Goal: Task Accomplishment & Management: Use online tool/utility

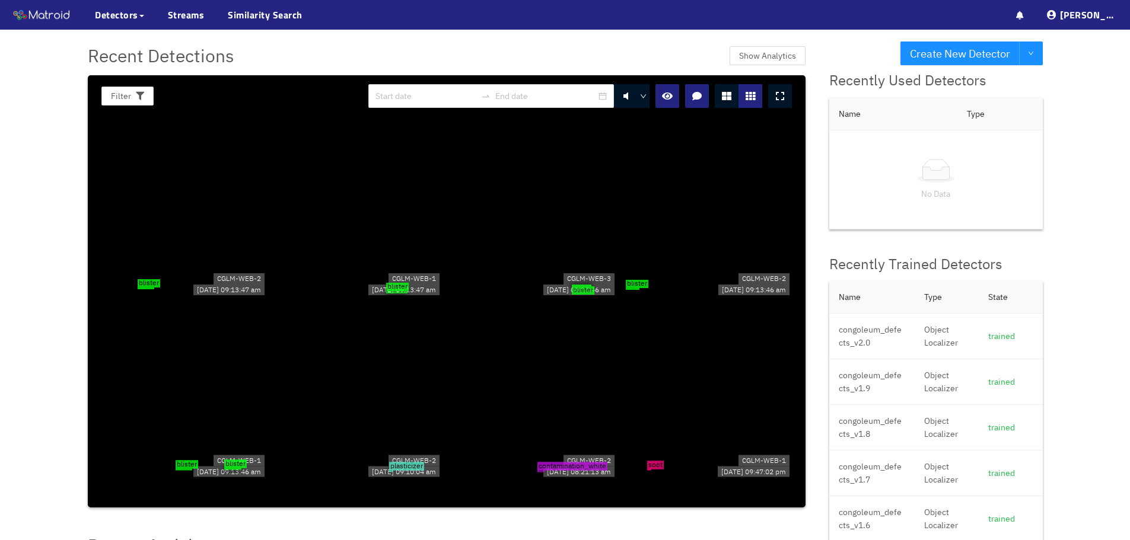
scroll to position [178, 0]
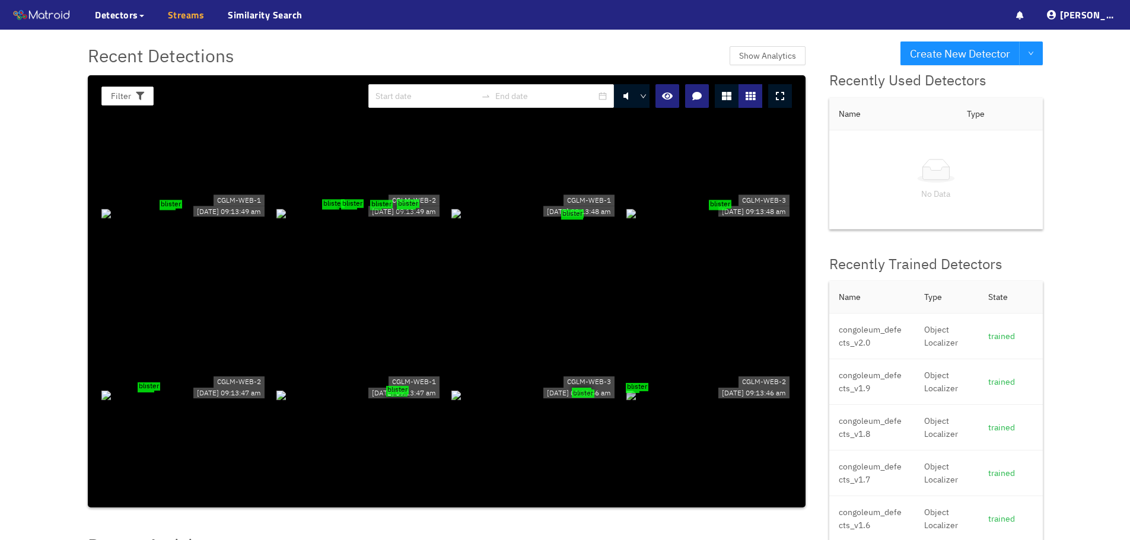
click at [193, 14] on link "Streams" at bounding box center [186, 15] width 37 height 14
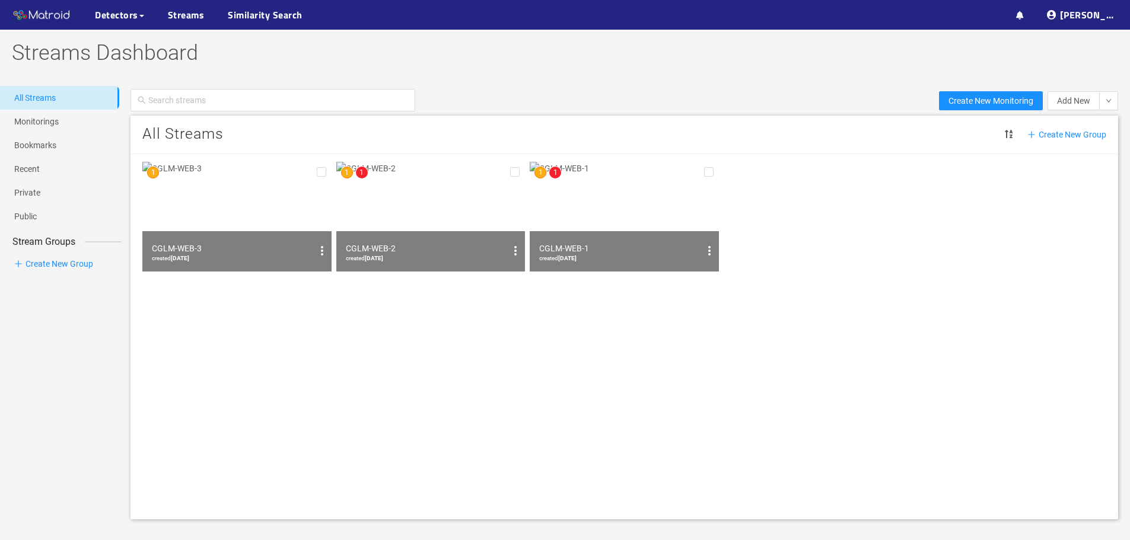
click at [388, 195] on img at bounding box center [430, 217] width 189 height 110
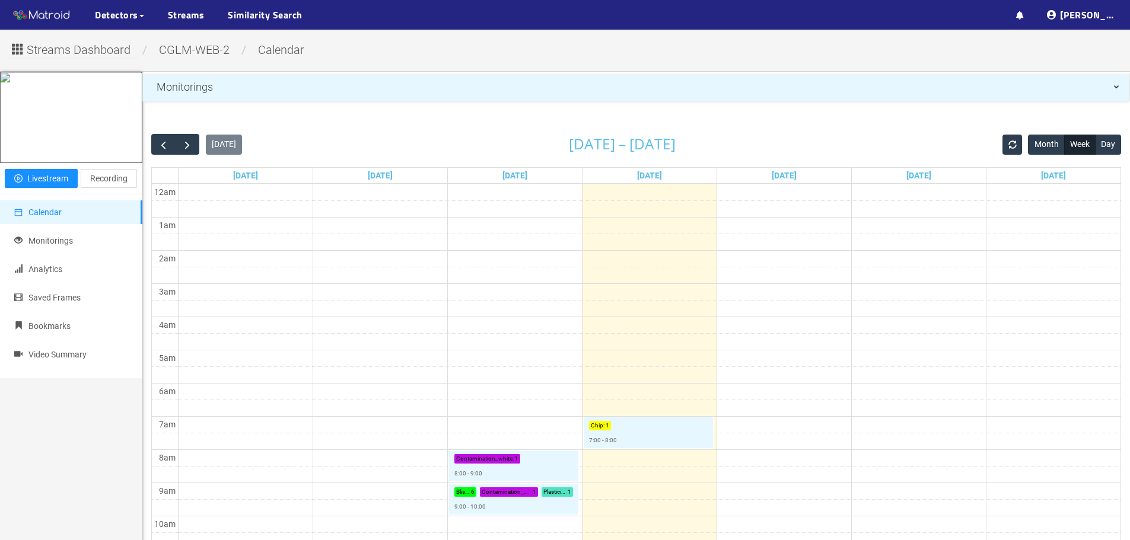
scroll to position [59, 0]
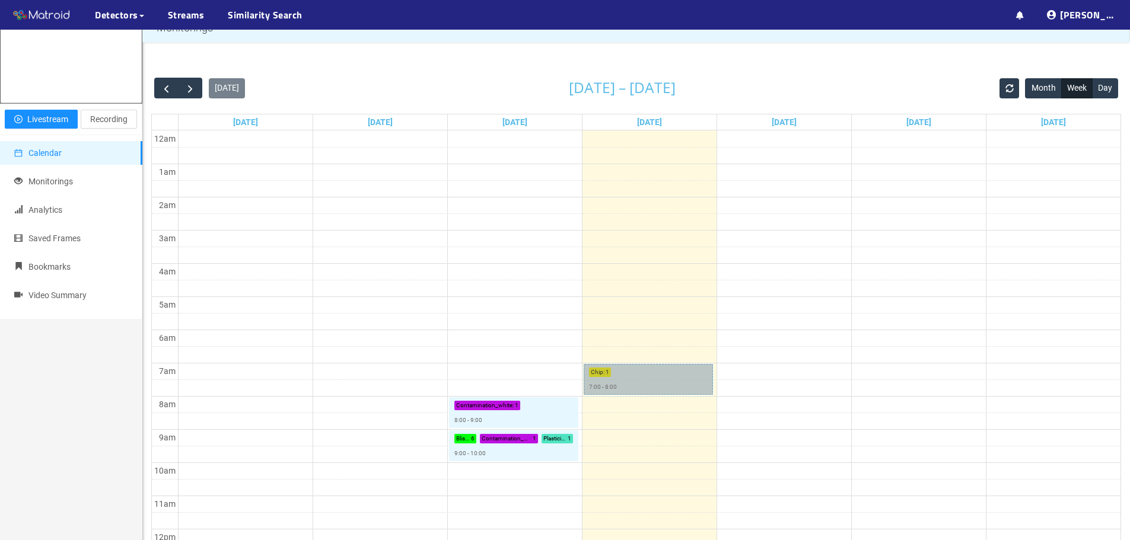
click at [600, 374] on link "Chip : 1 7:00 - 8:00" at bounding box center [648, 379] width 129 height 31
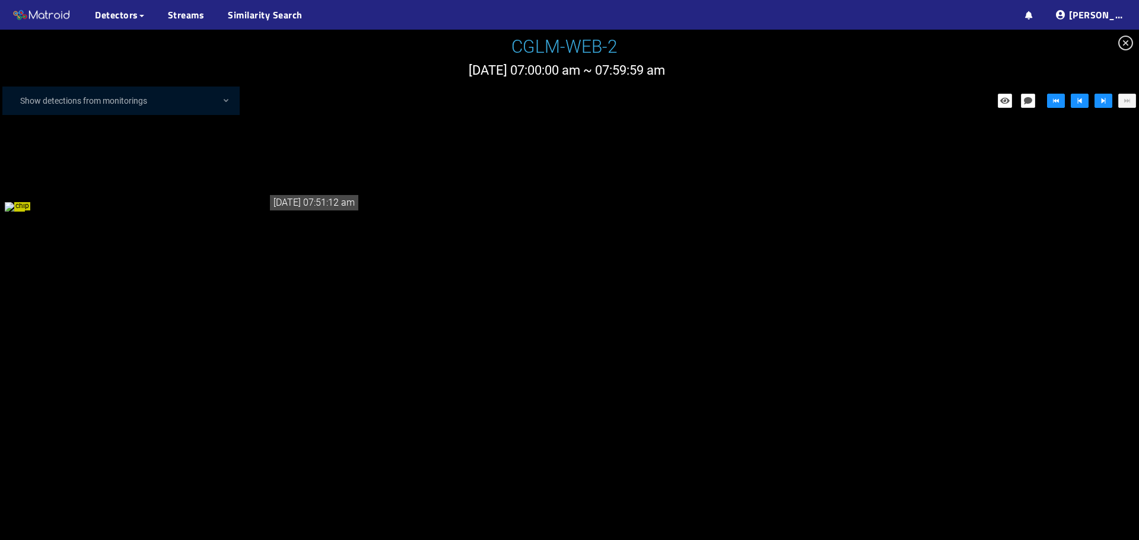
click at [24, 213] on div "chip" at bounding box center [183, 206] width 356 height 13
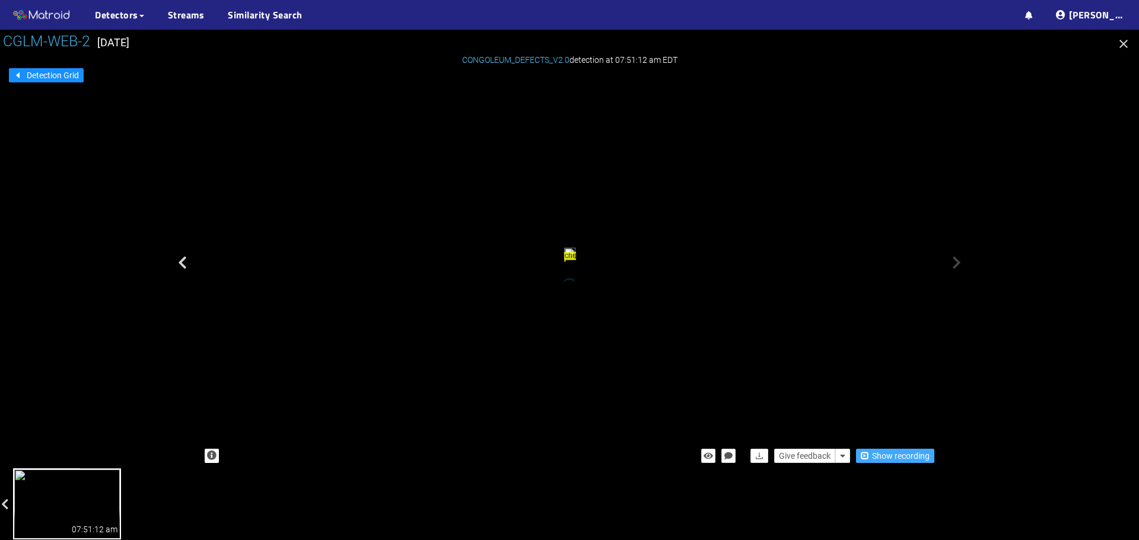
click at [879, 452] on span "Show recording" at bounding box center [901, 456] width 58 height 13
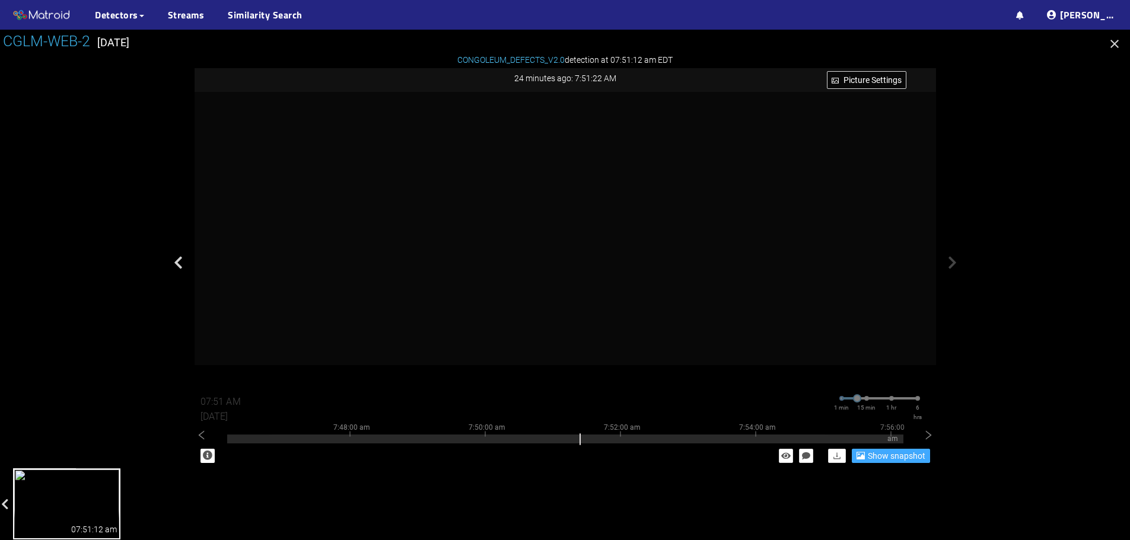
click at [903, 452] on span "Show snapshot" at bounding box center [897, 456] width 58 height 13
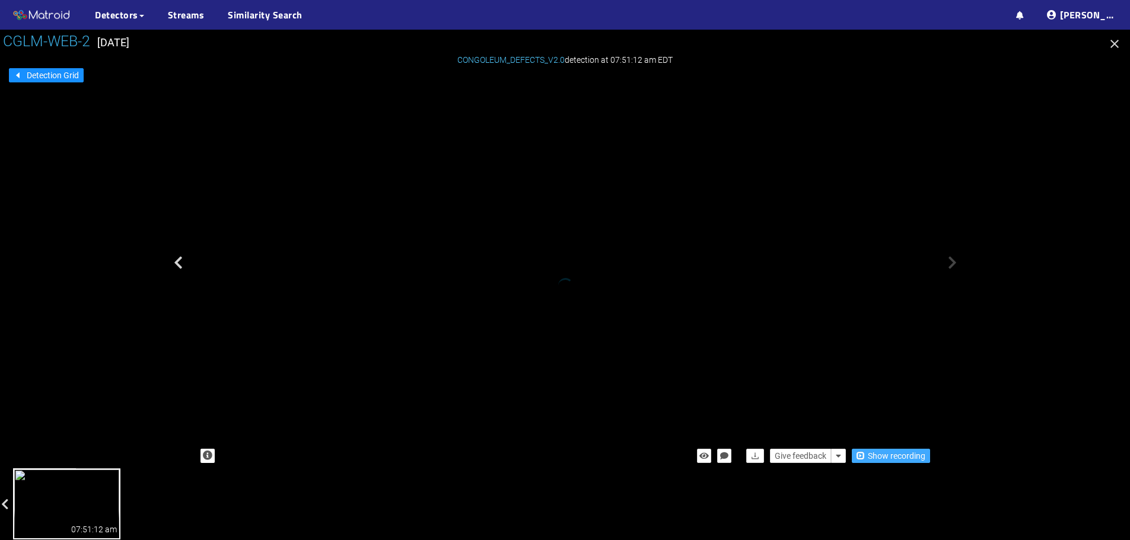
click at [550, 111] on div "chip" at bounding box center [551, 110] width 2 height 2
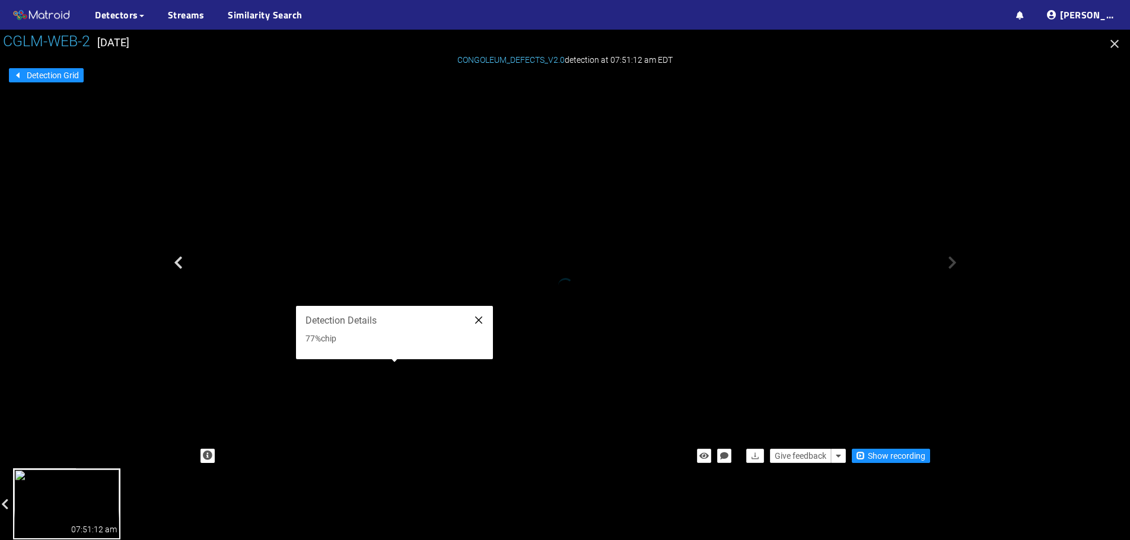
click at [476, 318] on icon "close" at bounding box center [478, 320] width 7 height 7
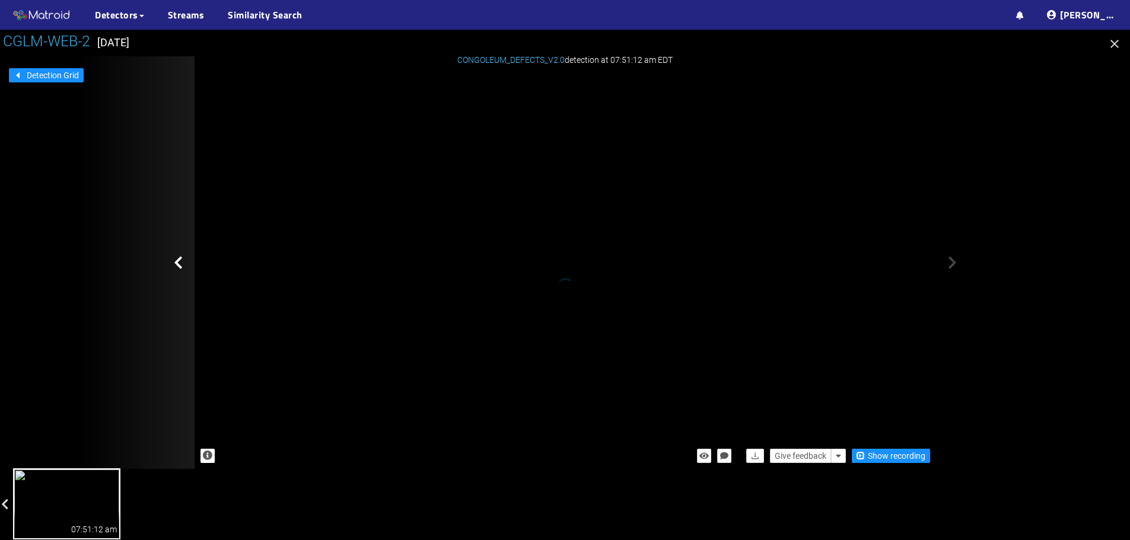
click at [178, 256] on icon at bounding box center [178, 263] width 9 height 14
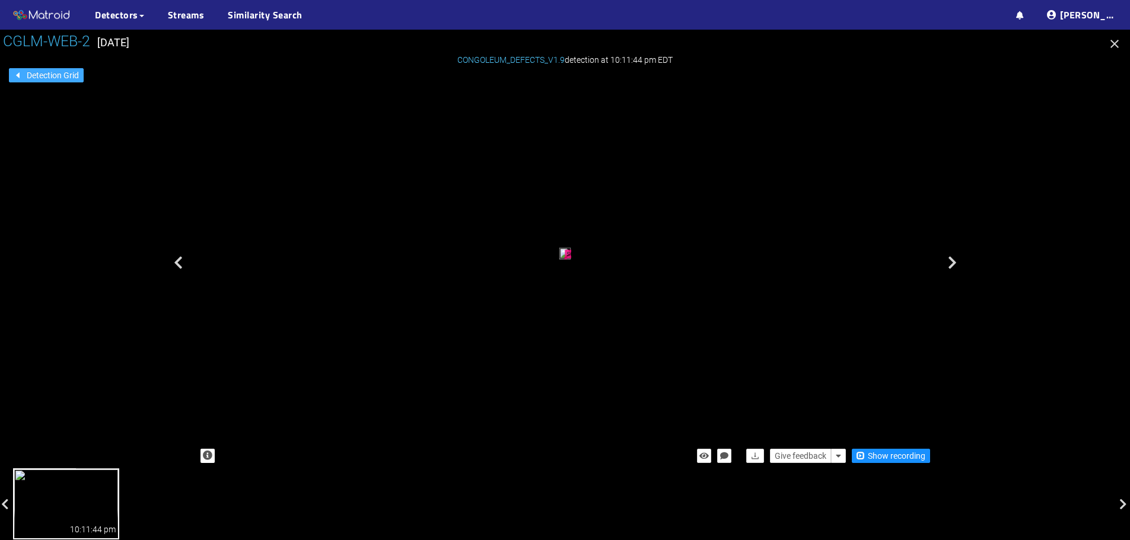
click at [68, 71] on span "Detection Grid" at bounding box center [53, 75] width 52 height 13
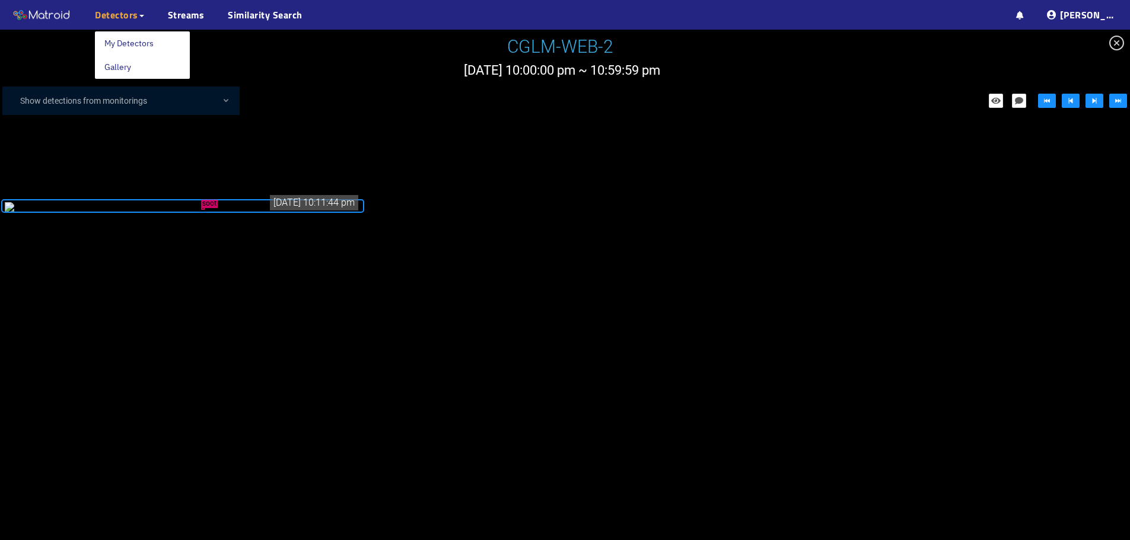
click at [120, 21] on span "Detectors" at bounding box center [116, 15] width 43 height 14
click at [124, 45] on link "My Detectors" at bounding box center [128, 43] width 49 height 24
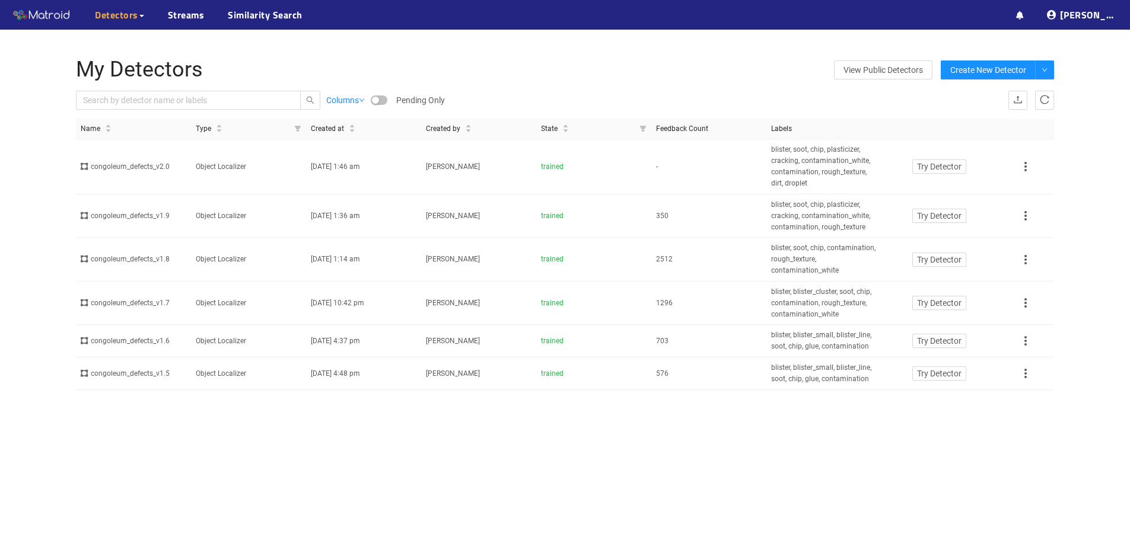
click at [109, 17] on span "Detectors" at bounding box center [116, 15] width 43 height 14
click at [126, 66] on link "Gallery" at bounding box center [117, 67] width 27 height 24
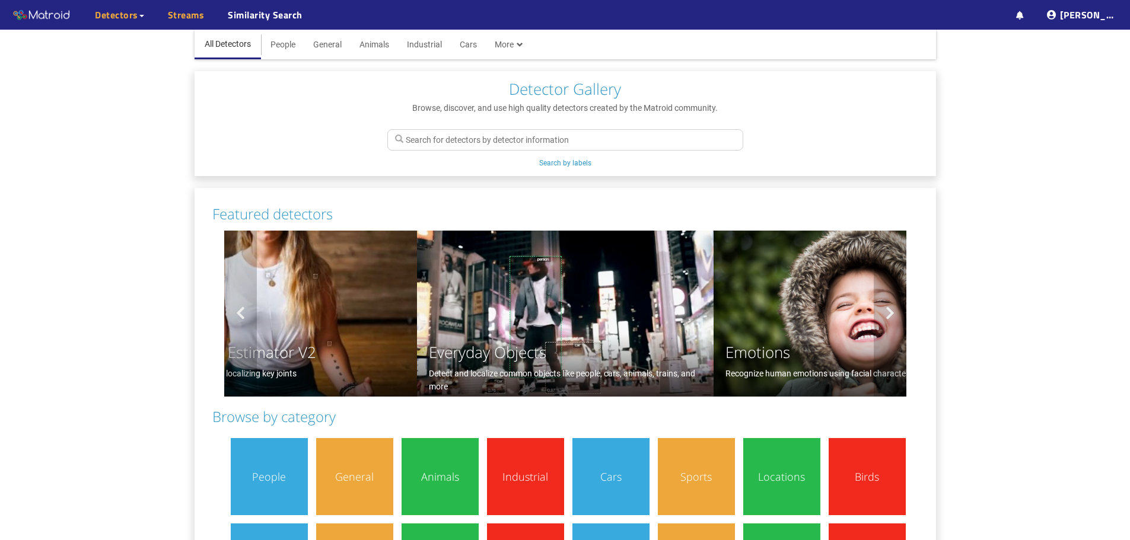
click at [188, 18] on link "Streams" at bounding box center [186, 15] width 37 height 14
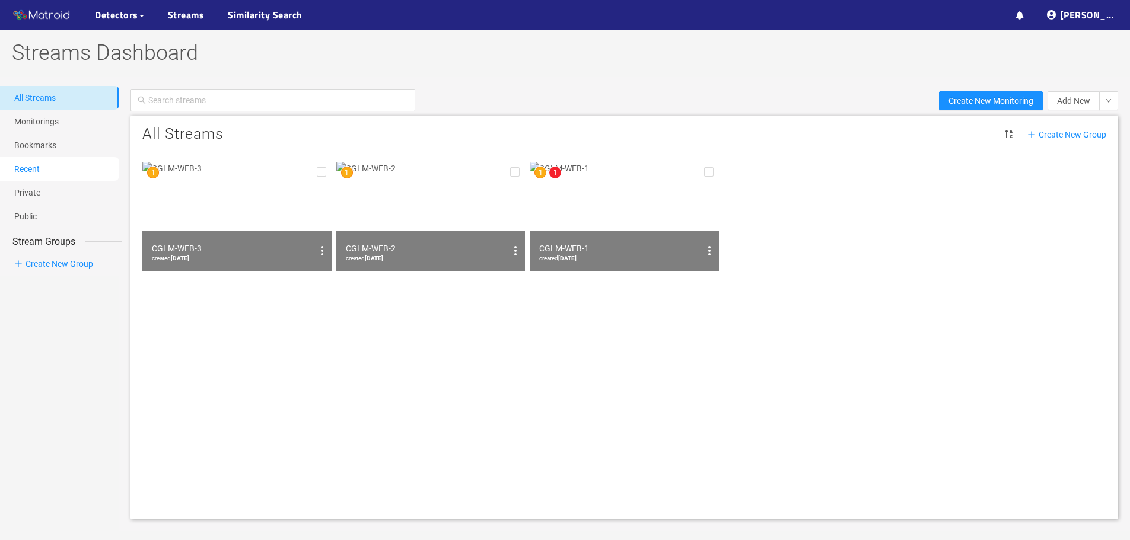
click at [40, 164] on link "Recent" at bounding box center [26, 168] width 25 height 9
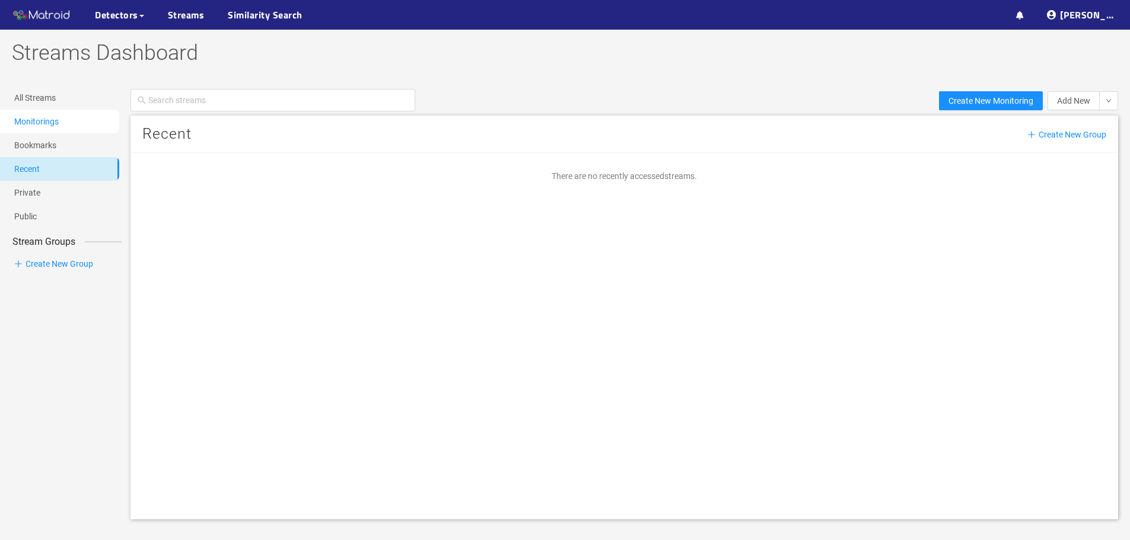
click at [50, 119] on link "Monitorings" at bounding box center [36, 121] width 44 height 9
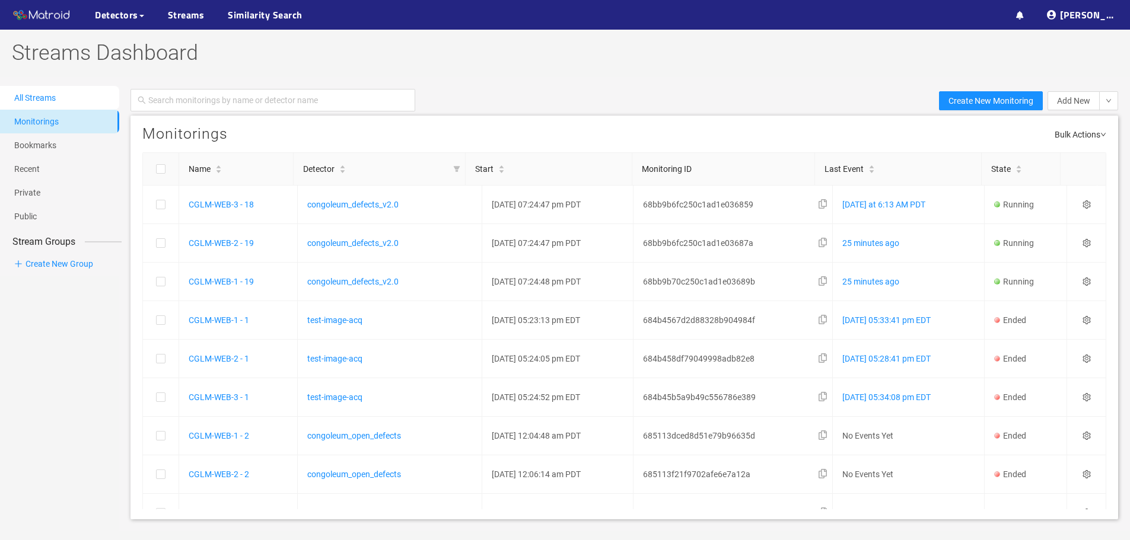
click at [47, 95] on link "All Streams" at bounding box center [35, 97] width 42 height 9
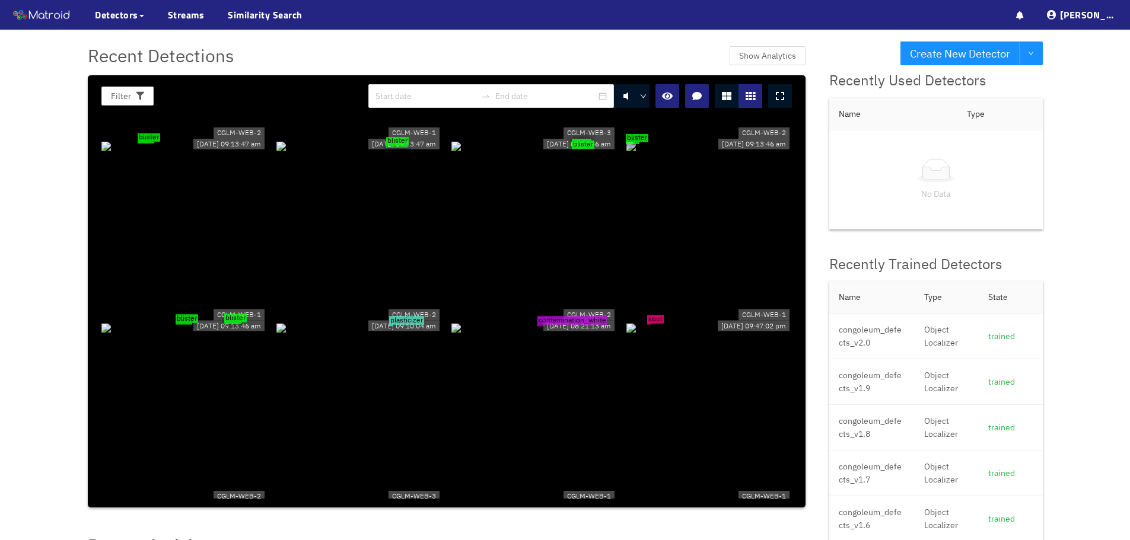
scroll to position [415, 0]
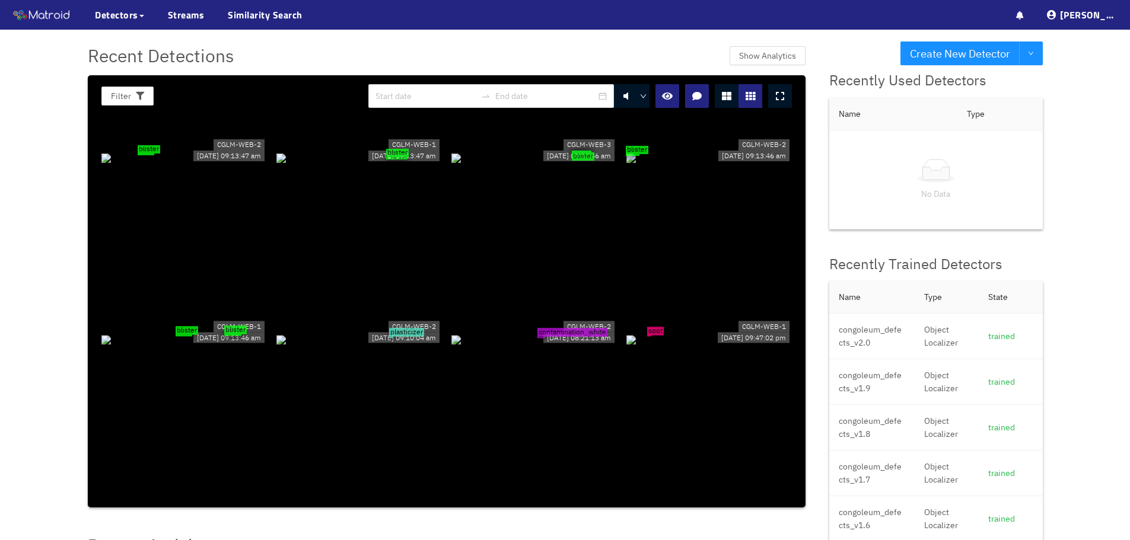
click at [642, 333] on div "soot" at bounding box center [708, 339] width 165 height 13
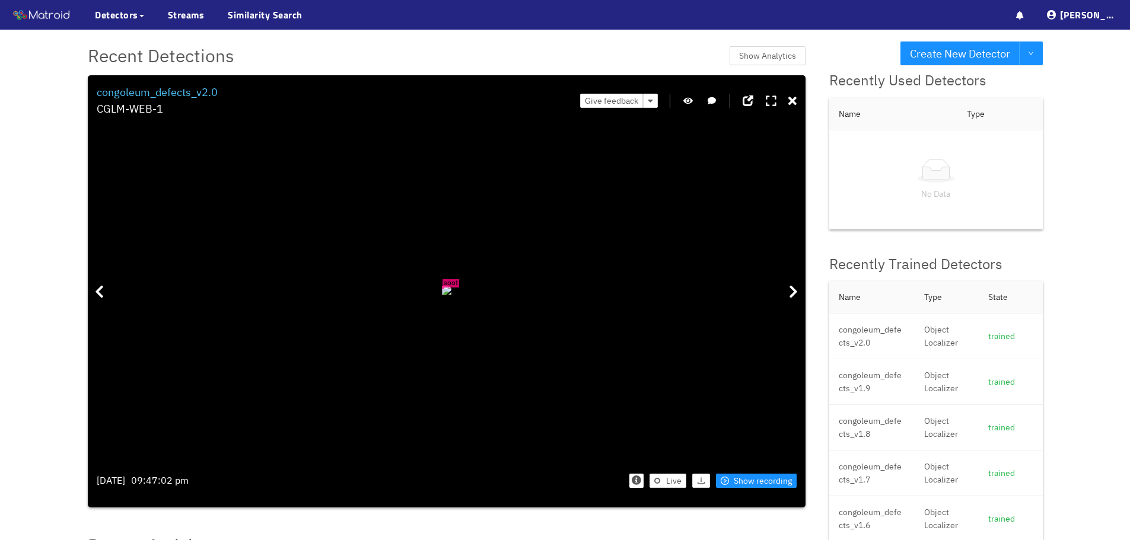
click at [693, 102] on icon "button" at bounding box center [687, 101] width 9 height 8
click at [404, 260] on div at bounding box center [414, 270] width 20 height 20
click at [686, 99] on icon "button" at bounding box center [688, 101] width 11 height 8
click at [406, 263] on div "soot" at bounding box center [407, 264] width 3 height 3
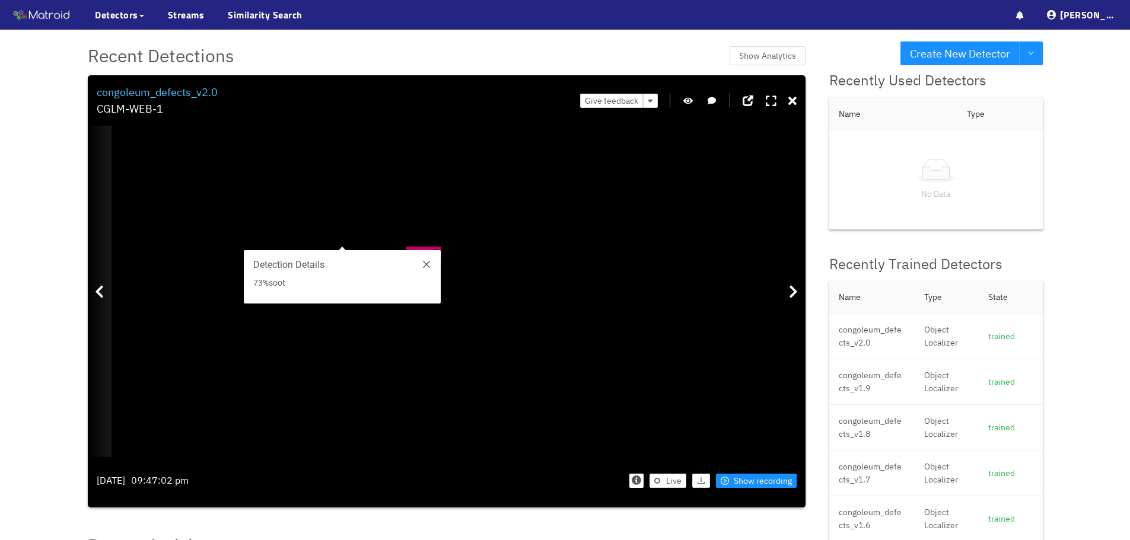
click at [103, 289] on icon at bounding box center [99, 292] width 9 height 14
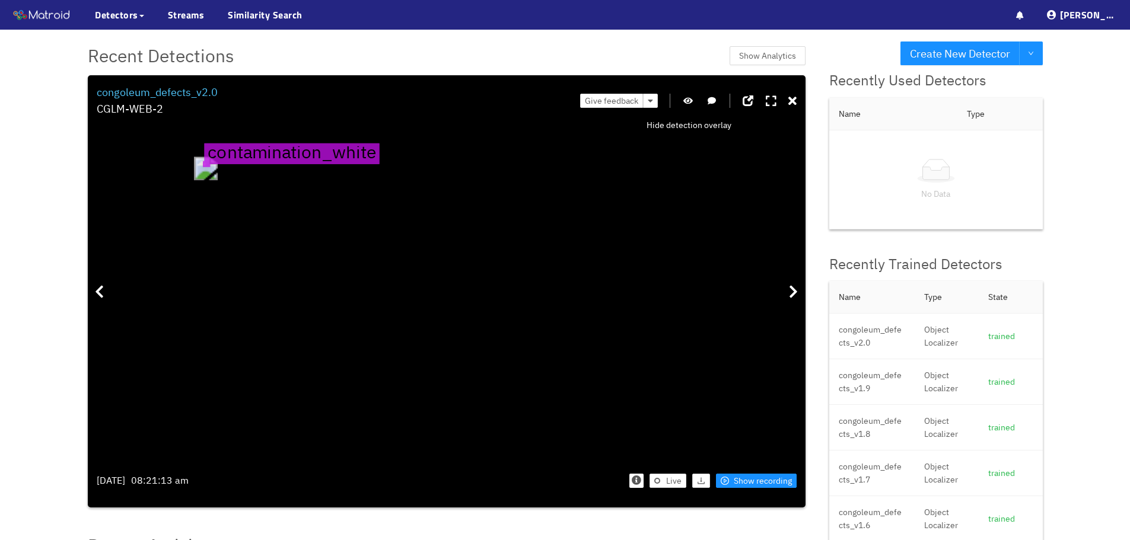
click at [691, 102] on icon "button" at bounding box center [687, 101] width 9 height 8
click at [788, 98] on icon at bounding box center [792, 101] width 8 height 12
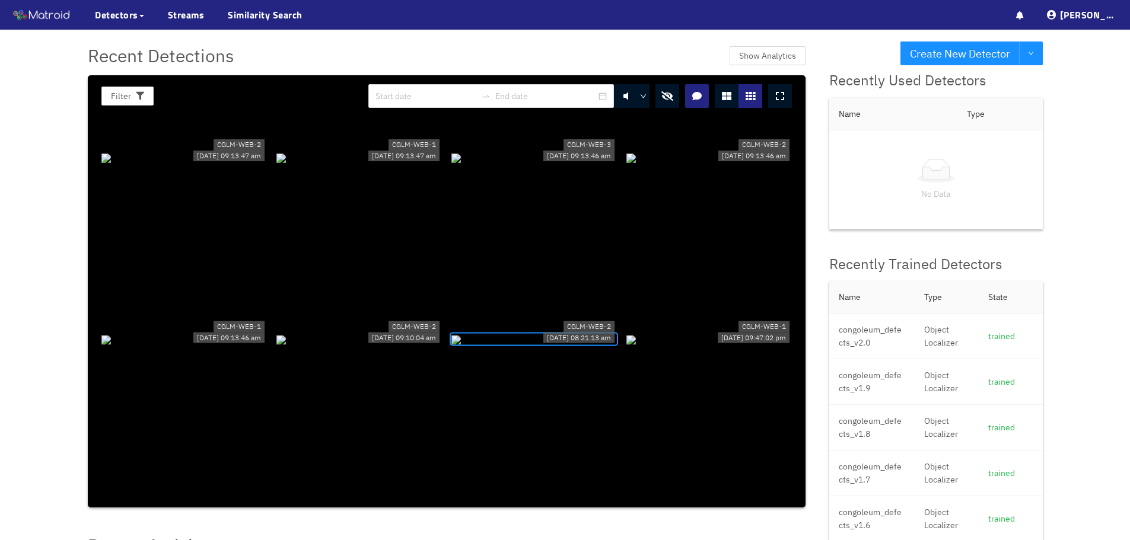
scroll to position [474, 0]
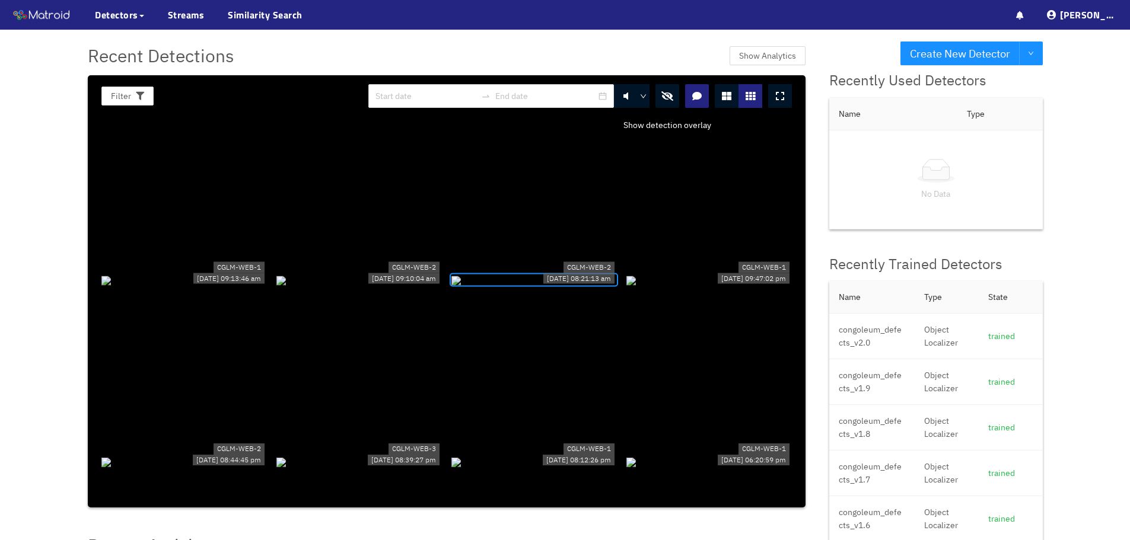
click at [668, 94] on icon "button" at bounding box center [667, 95] width 12 height 9
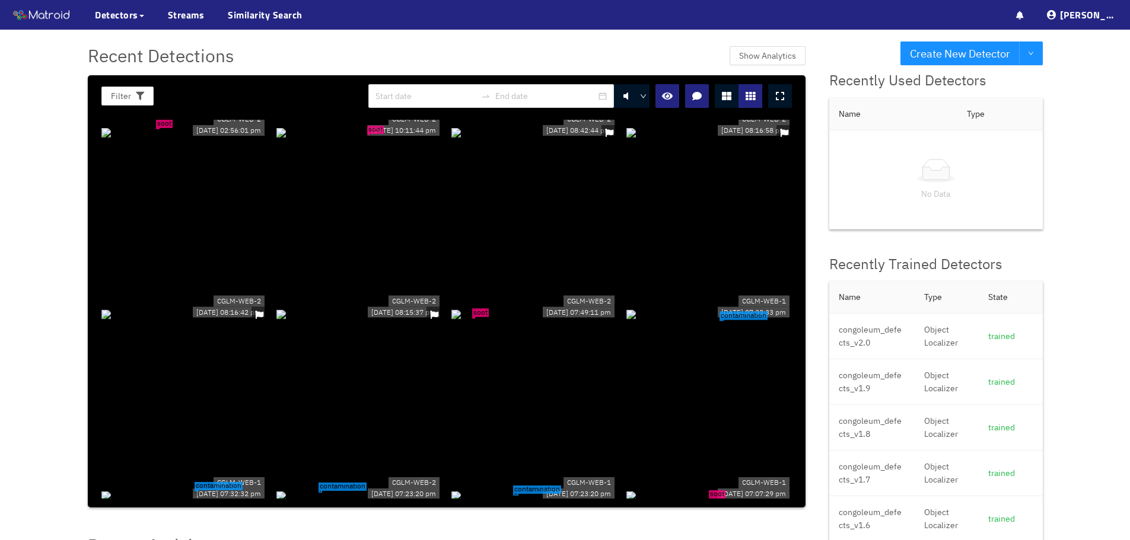
scroll to position [1305, 0]
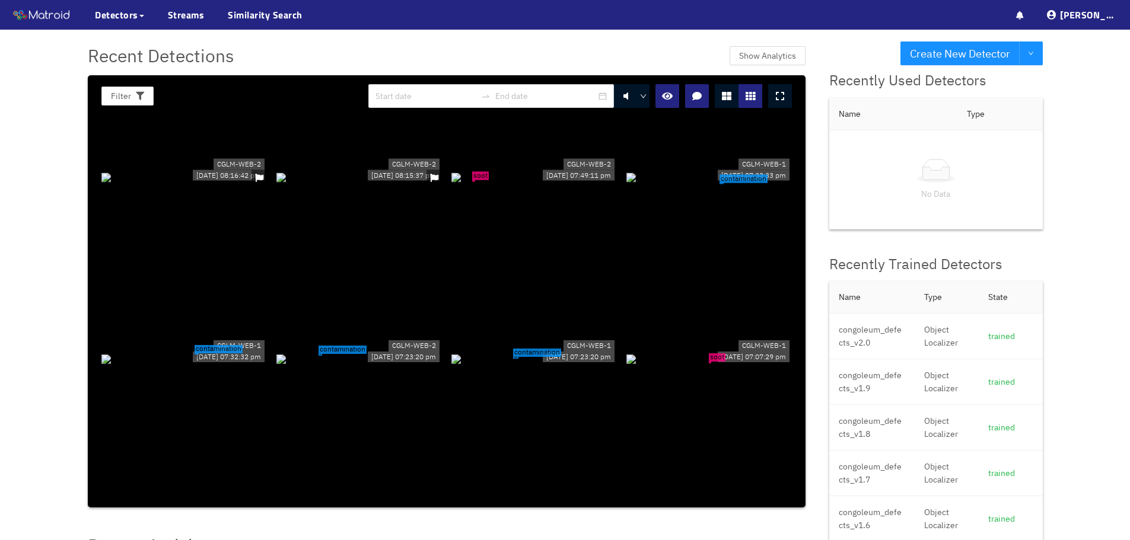
click at [205, 352] on div "contamination" at bounding box center [183, 358] width 165 height 13
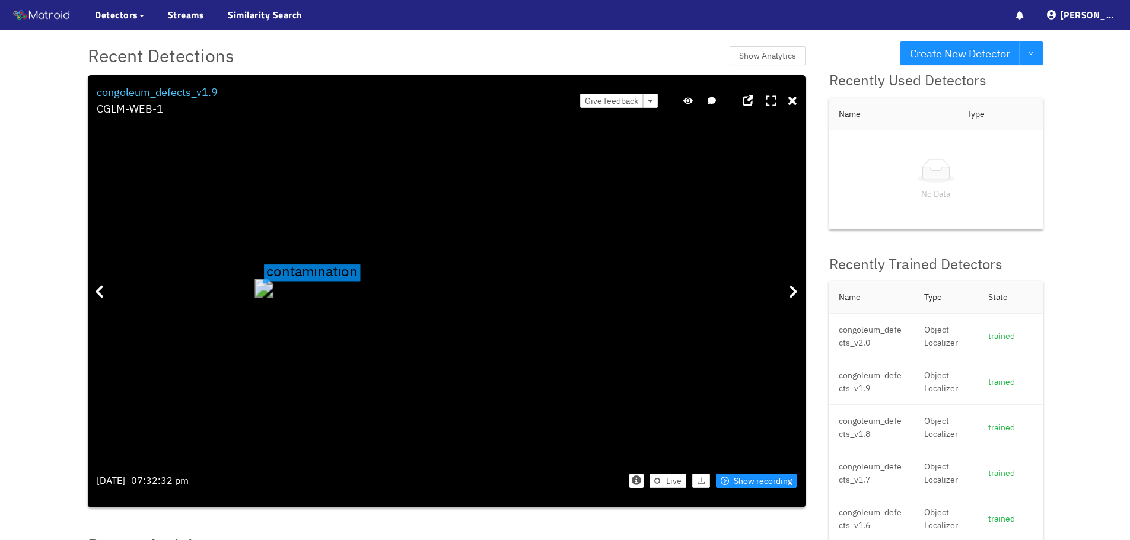
click at [684, 100] on icon "button" at bounding box center [687, 101] width 9 height 8
click at [684, 100] on icon "button" at bounding box center [688, 101] width 11 height 8
click at [796, 100] on icon at bounding box center [792, 101] width 8 height 12
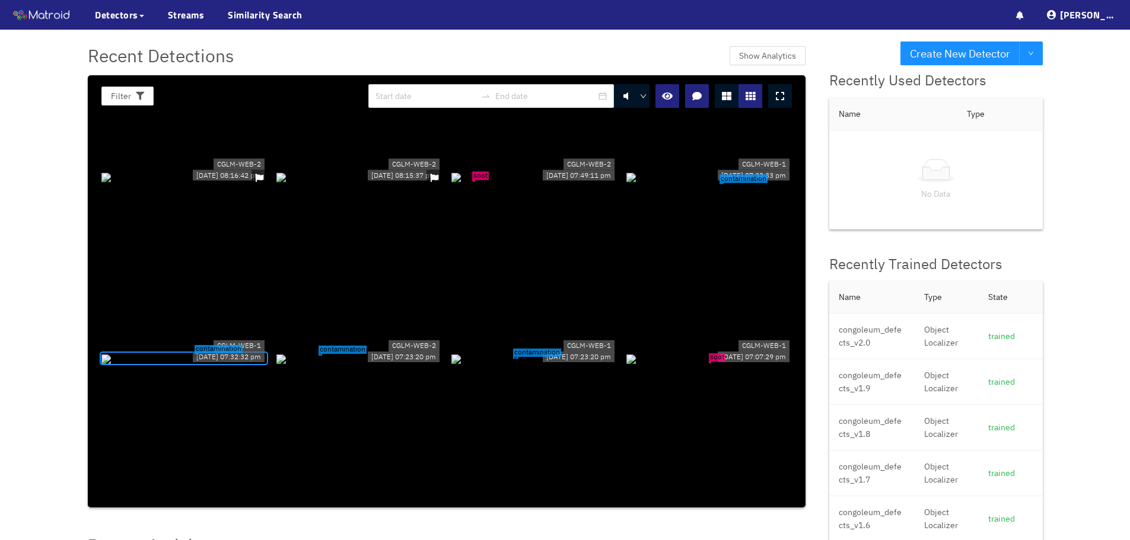
click at [359, 352] on div "contamination" at bounding box center [358, 358] width 165 height 13
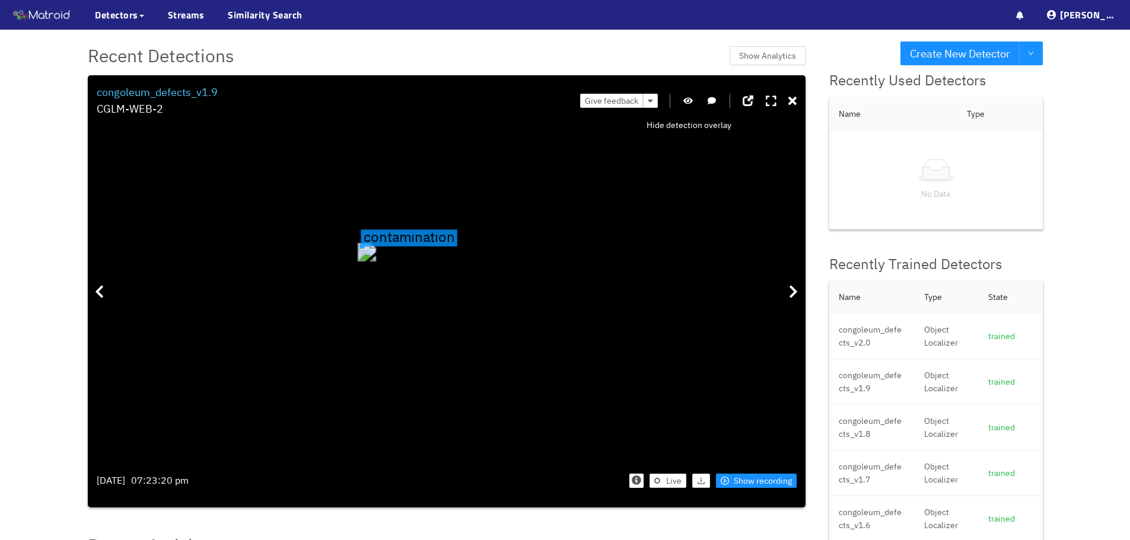
click at [687, 101] on icon "button" at bounding box center [687, 101] width 9 height 8
click at [688, 101] on icon "button" at bounding box center [688, 101] width 11 height 8
click at [790, 101] on icon at bounding box center [792, 101] width 8 height 12
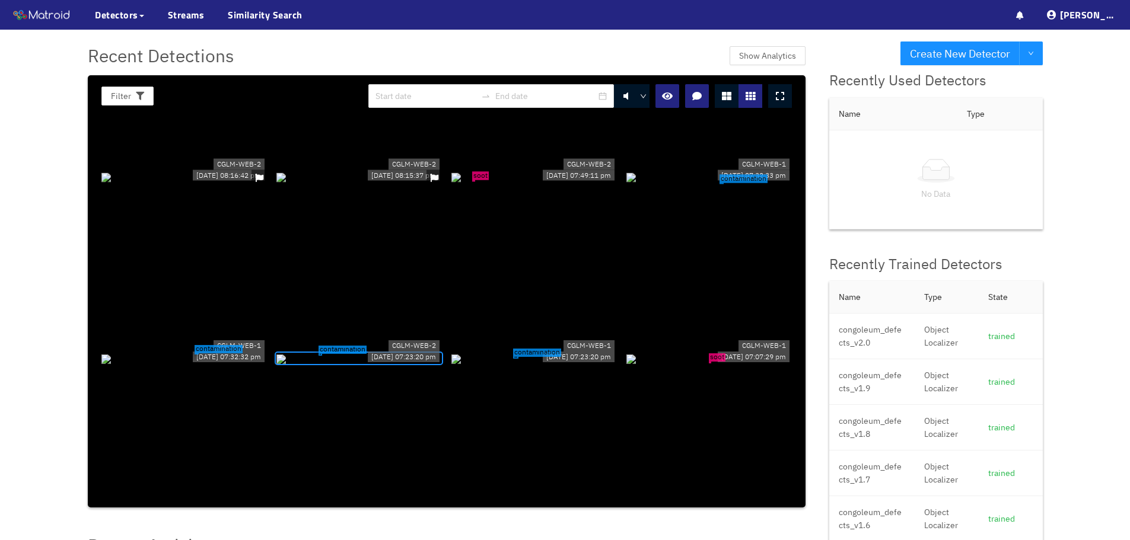
click at [710, 365] on div "soot" at bounding box center [708, 358] width 165 height 13
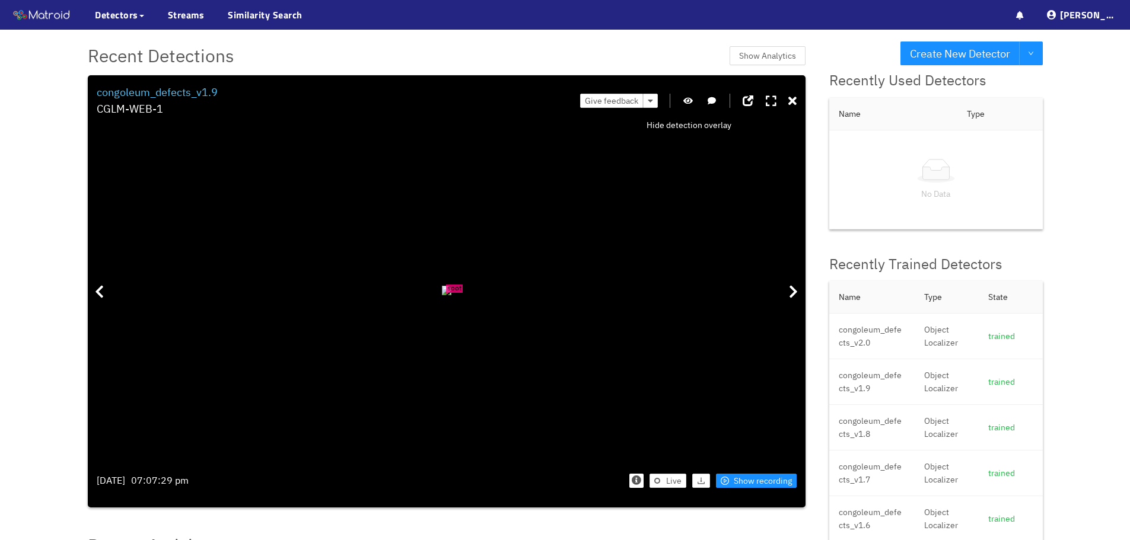
click at [686, 97] on icon "button" at bounding box center [687, 101] width 9 height 8
click at [792, 98] on icon at bounding box center [792, 101] width 8 height 12
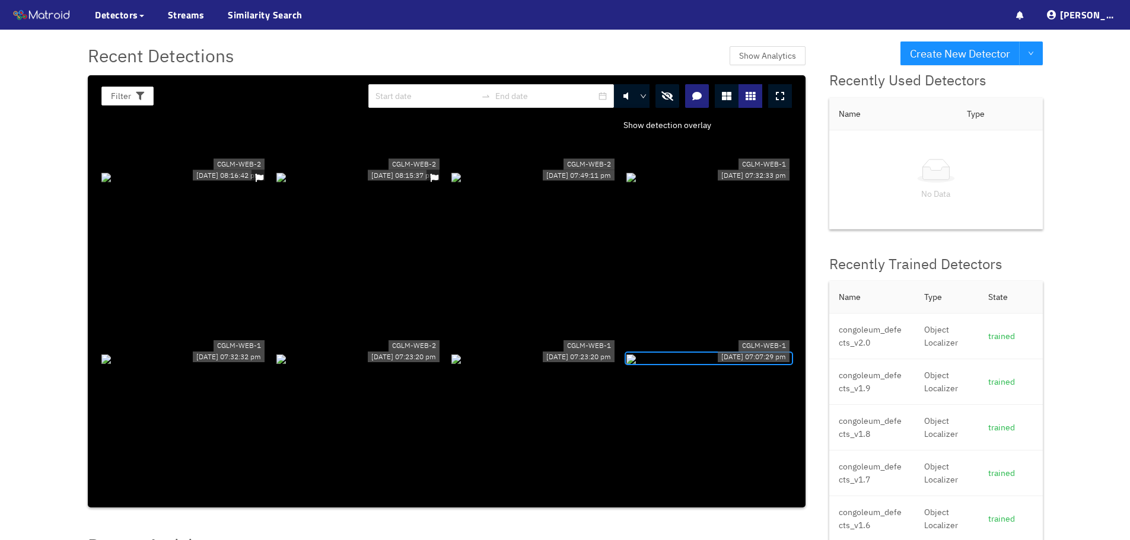
click at [670, 93] on icon "button" at bounding box center [667, 95] width 12 height 9
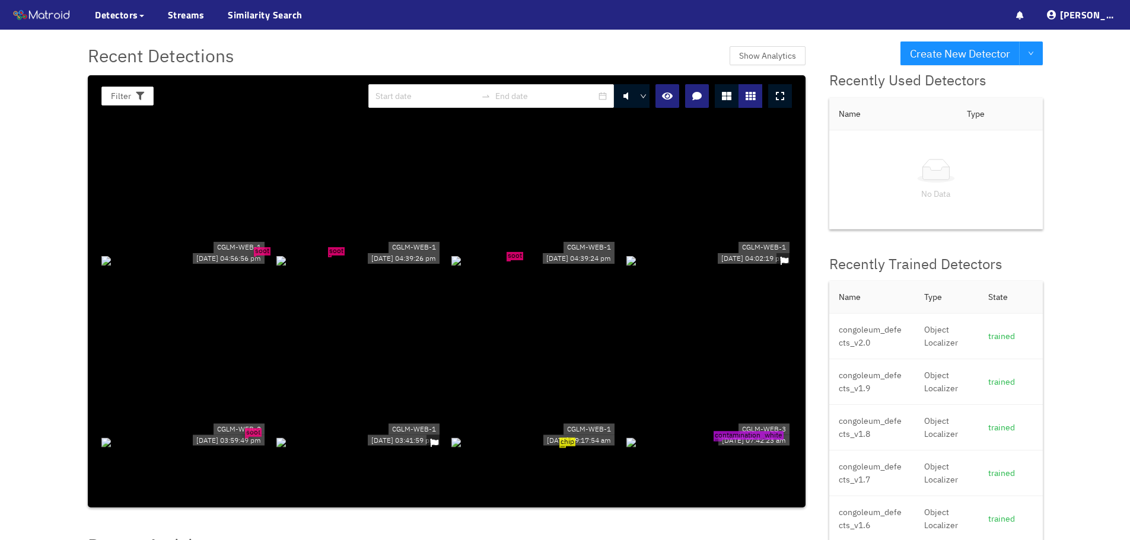
scroll to position [2135, 0]
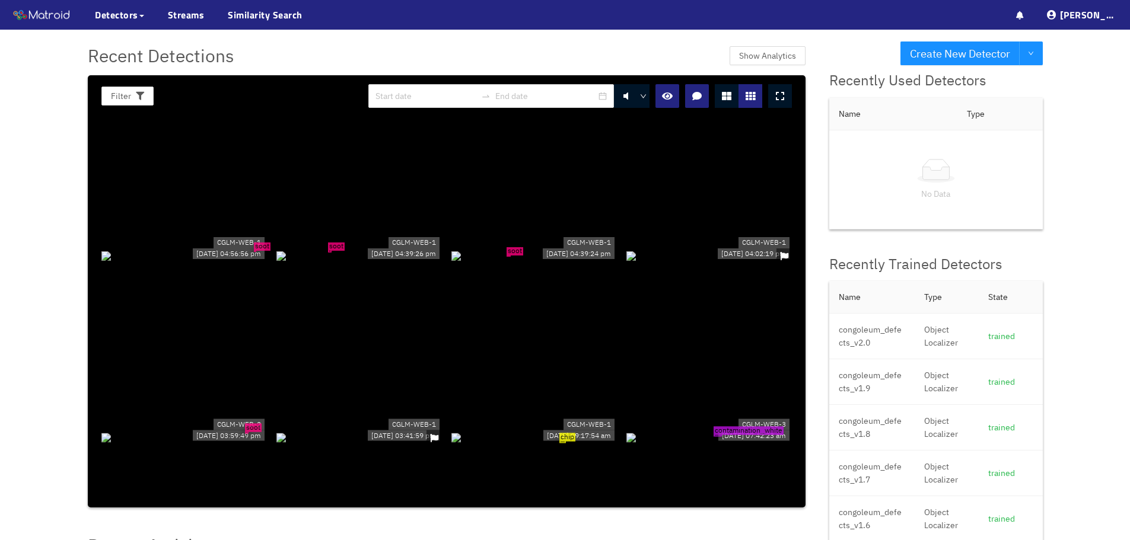
click at [337, 248] on div "soot" at bounding box center [358, 254] width 165 height 13
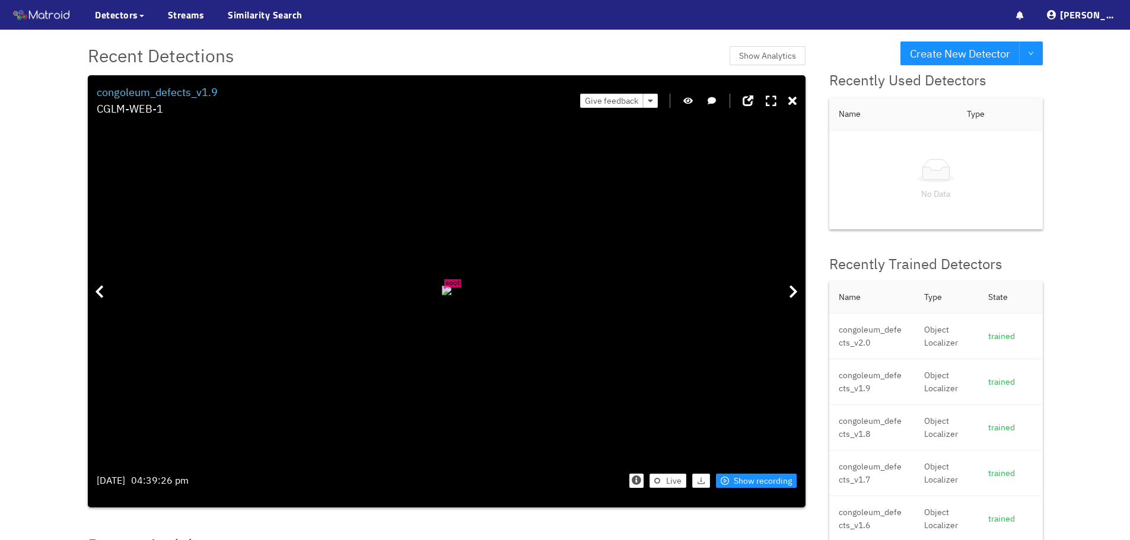
click at [690, 99] on icon "button" at bounding box center [687, 101] width 9 height 8
click at [794, 101] on icon at bounding box center [792, 101] width 8 height 12
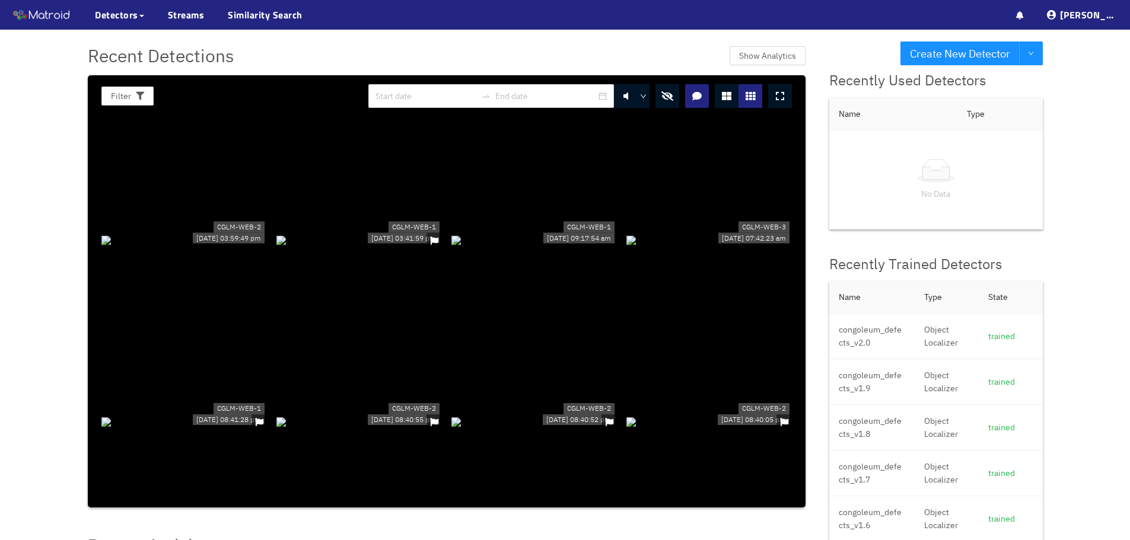
scroll to position [2313, 0]
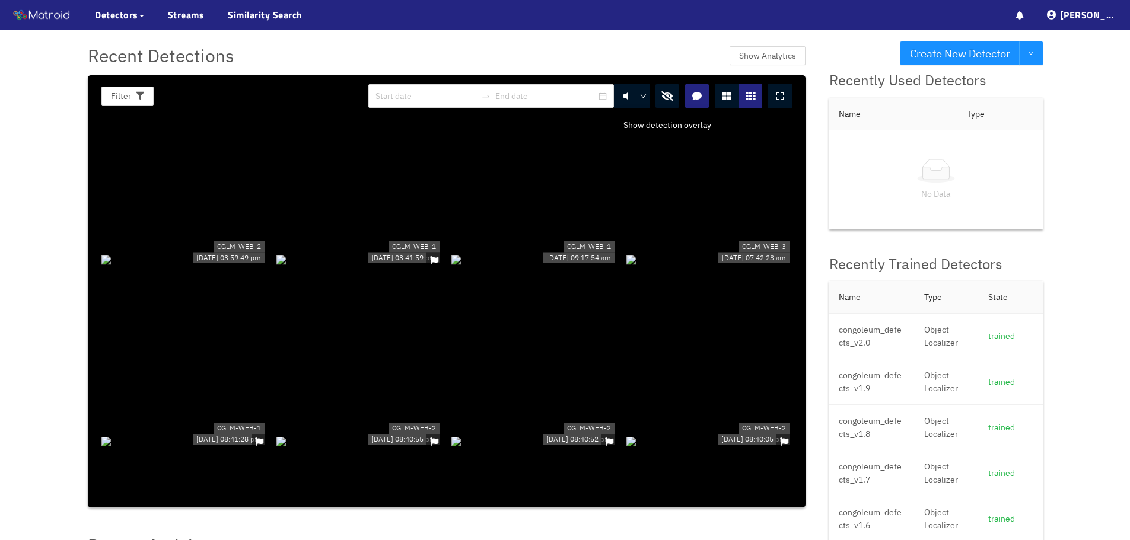
click at [661, 95] on icon "button" at bounding box center [667, 95] width 12 height 9
click at [728, 253] on div "contamination_white" at bounding box center [708, 259] width 165 height 13
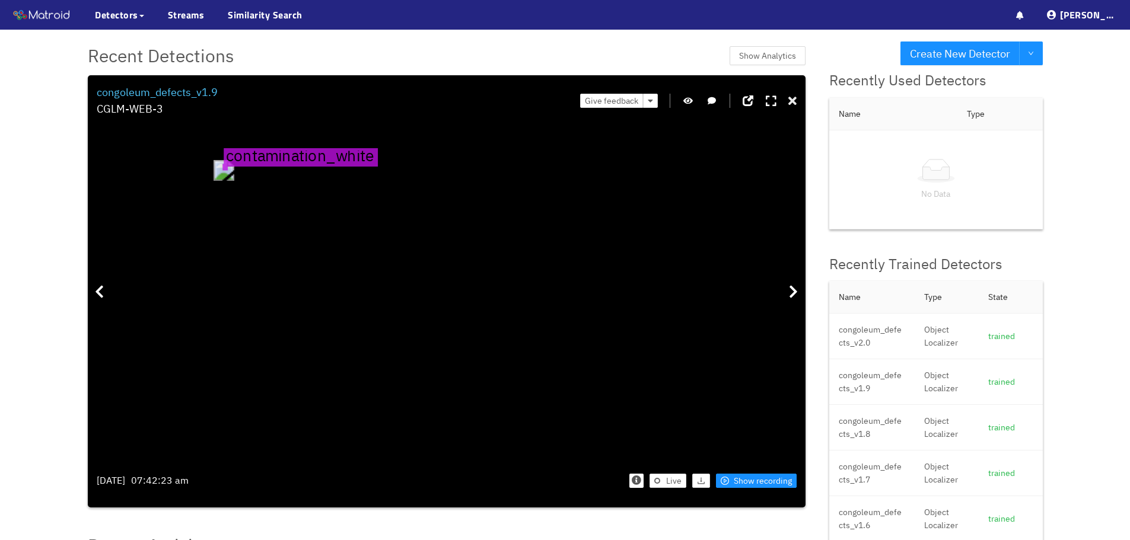
click at [792, 100] on icon at bounding box center [792, 101] width 8 height 12
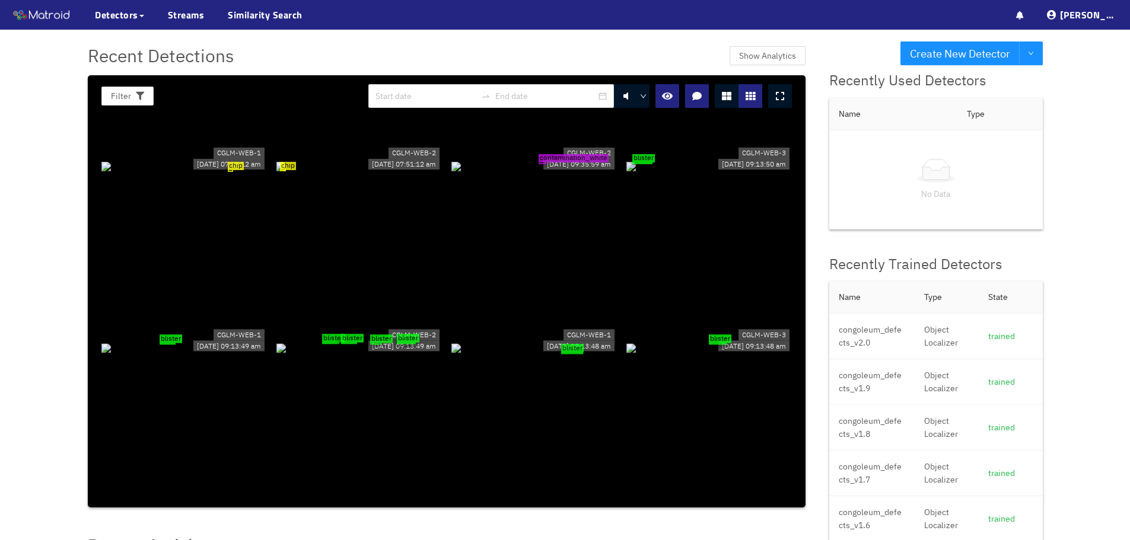
scroll to position [0, 0]
